Goal: Information Seeking & Learning: Learn about a topic

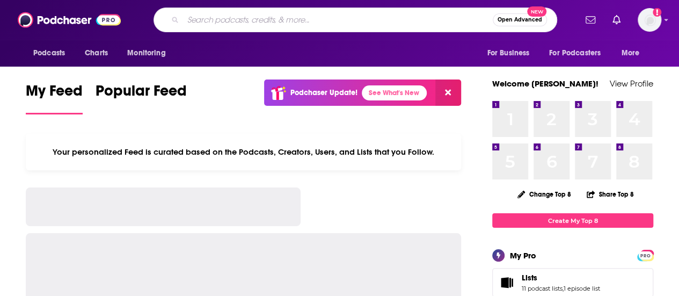
click at [311, 22] on input "Search podcasts, credits, & more..." at bounding box center [338, 19] width 310 height 17
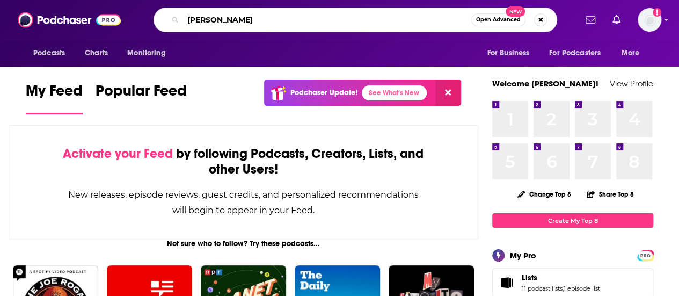
type input "[PERSON_NAME]"
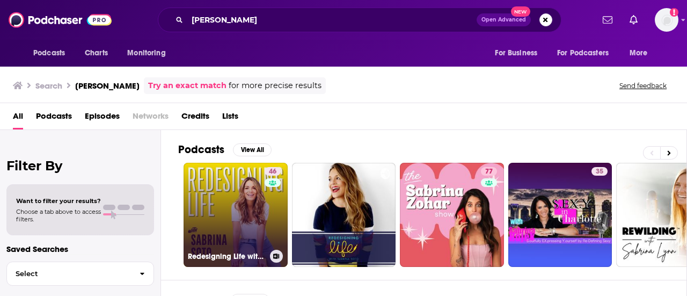
click at [232, 226] on link "46 Redesigning Life with [PERSON_NAME]" at bounding box center [236, 215] width 104 height 104
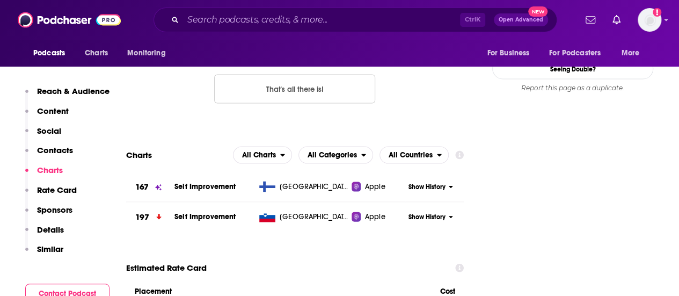
scroll to position [751, 0]
